Goal: Task Accomplishment & Management: Manage account settings

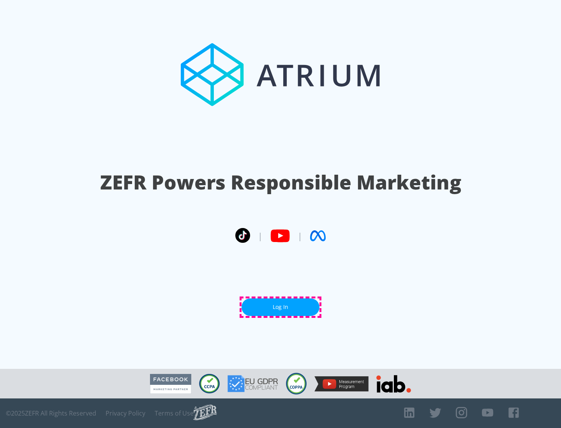
click at [280, 307] on link "Log In" at bounding box center [280, 308] width 78 height 18
